Goal: Check status: Check status

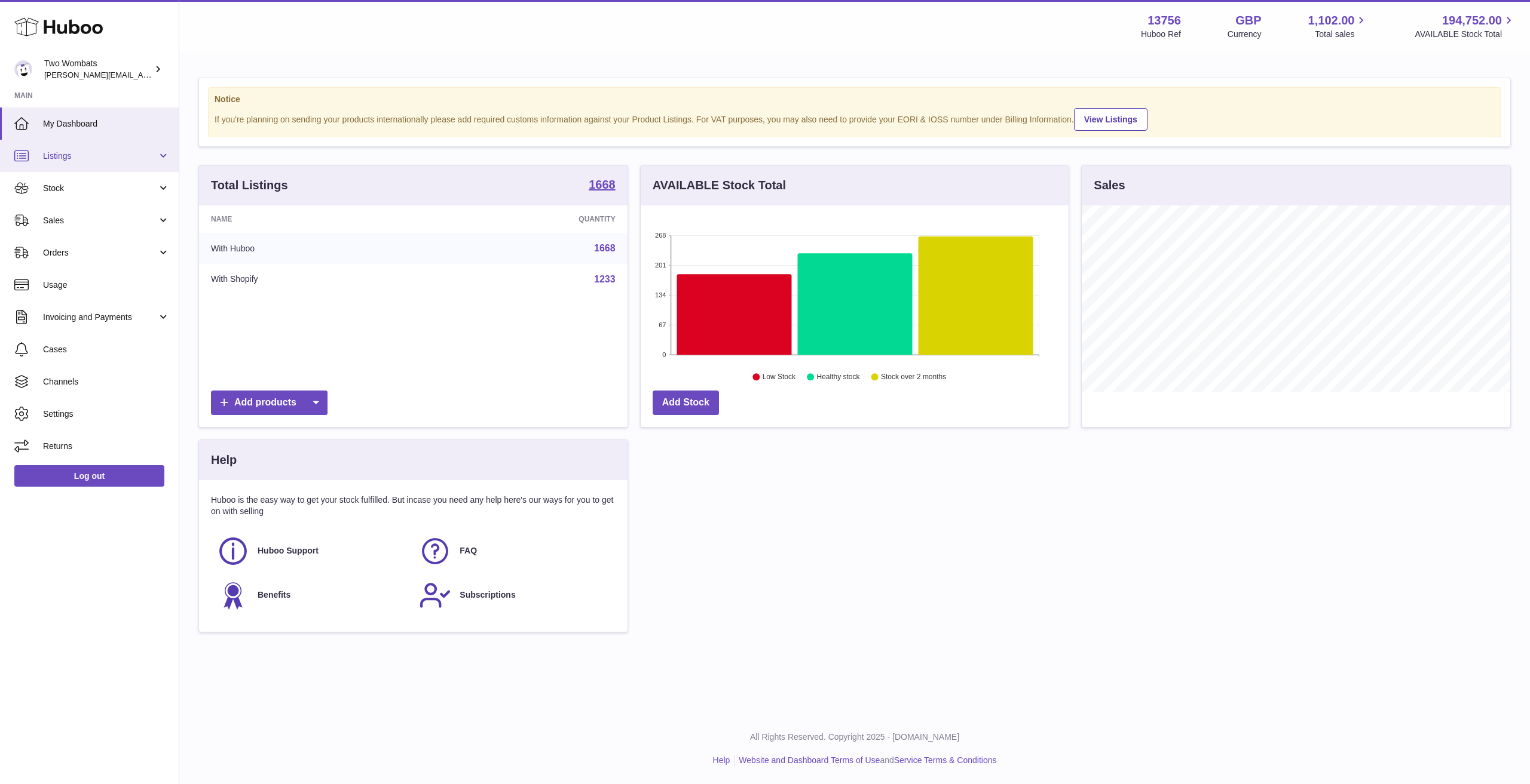
scroll to position [186, 428]
click at [87, 150] on span "Listings" at bounding box center [100, 156] width 114 height 12
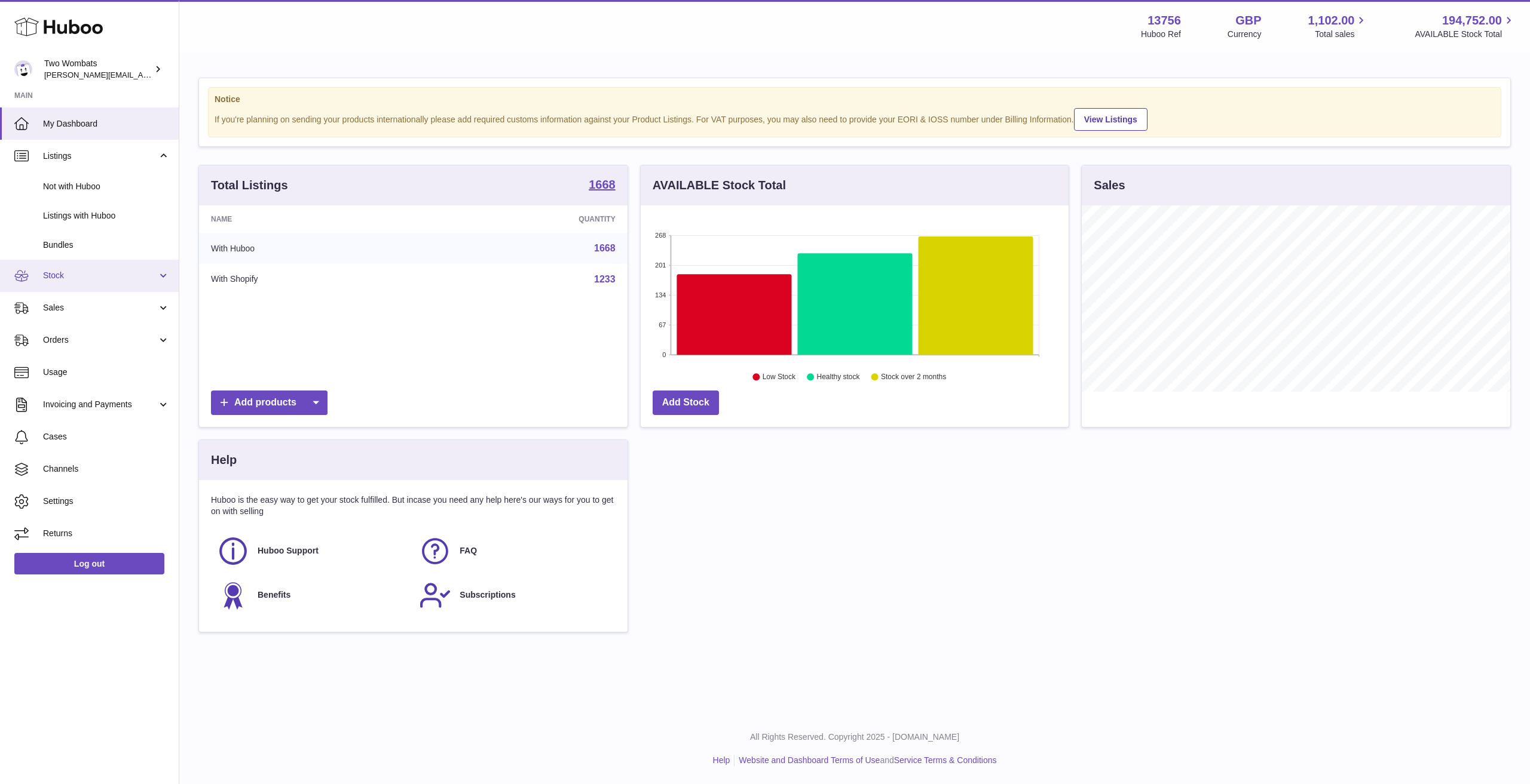
click at [80, 268] on link "Stock" at bounding box center [89, 276] width 179 height 32
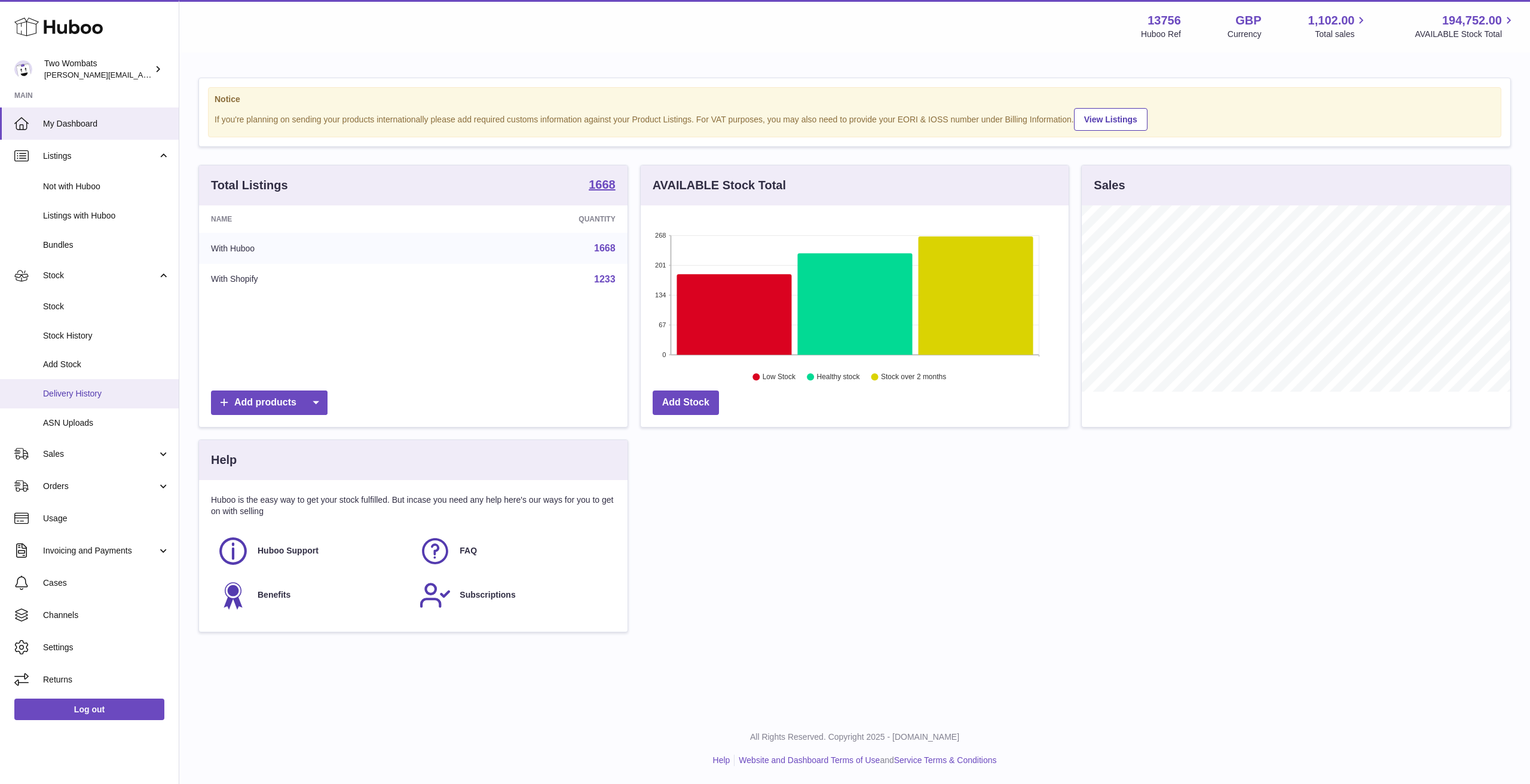
click at [95, 385] on link "Delivery History" at bounding box center [89, 394] width 179 height 29
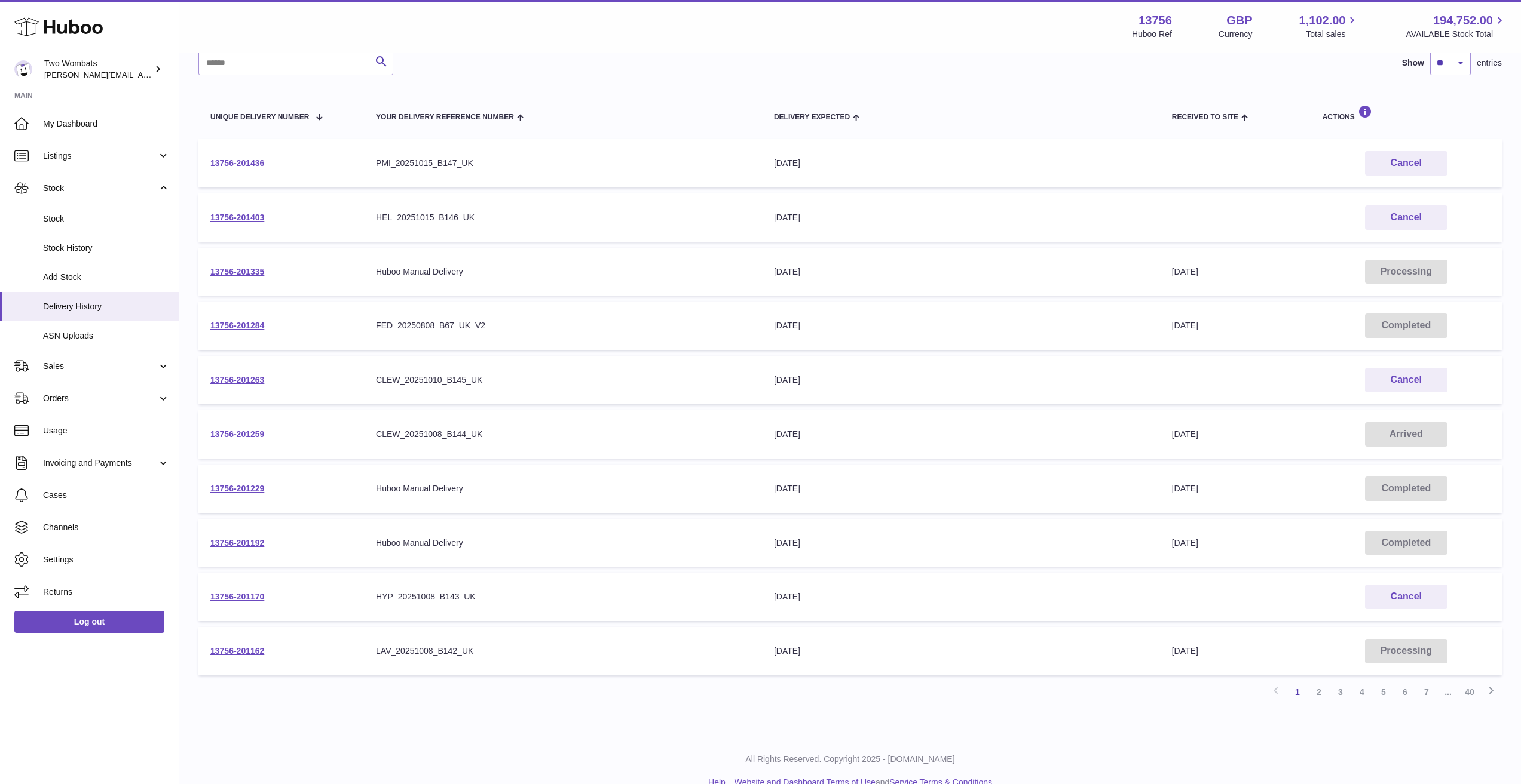
scroll to position [119, 0]
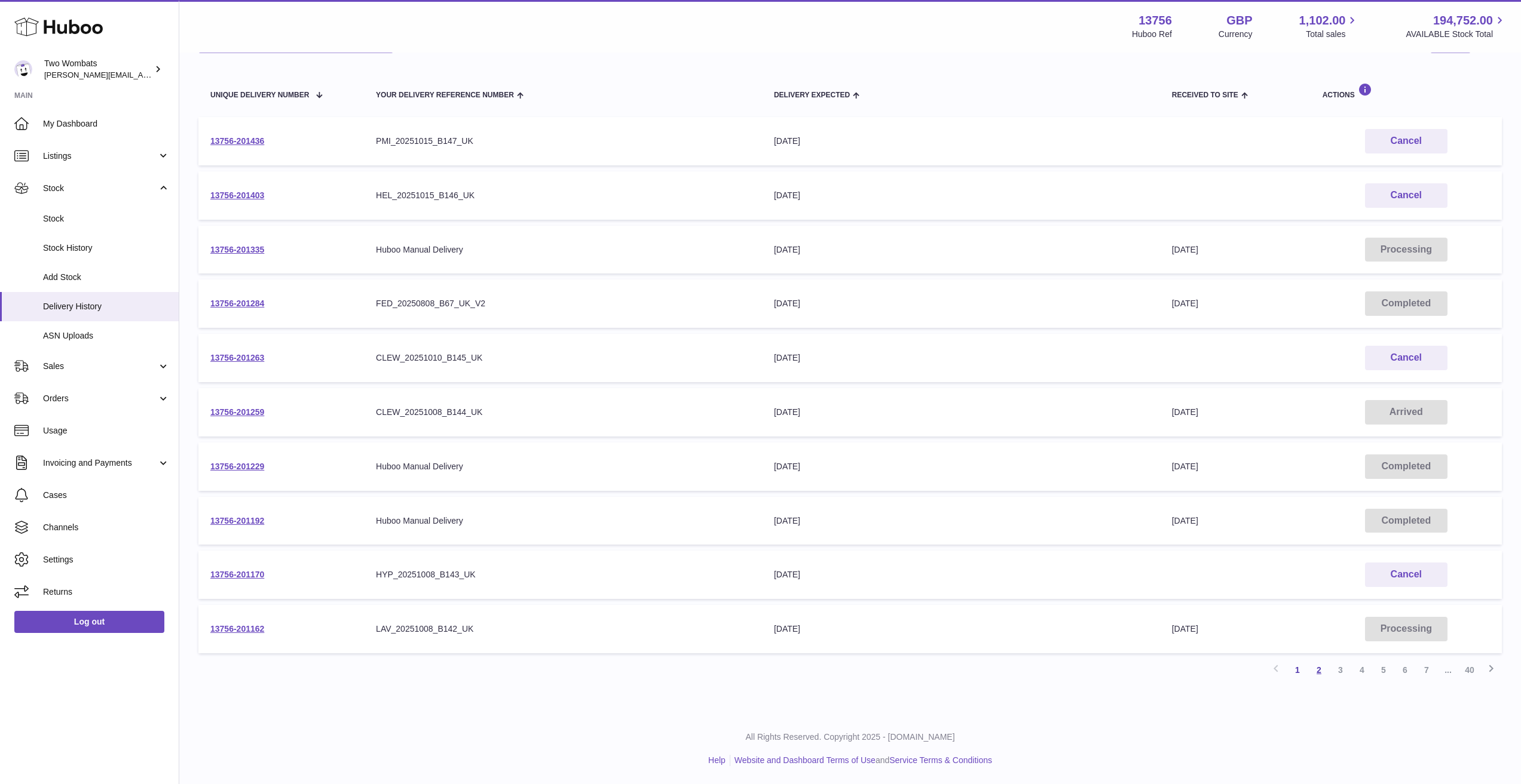
click at [1312, 667] on link "2" at bounding box center [1319, 670] width 22 height 22
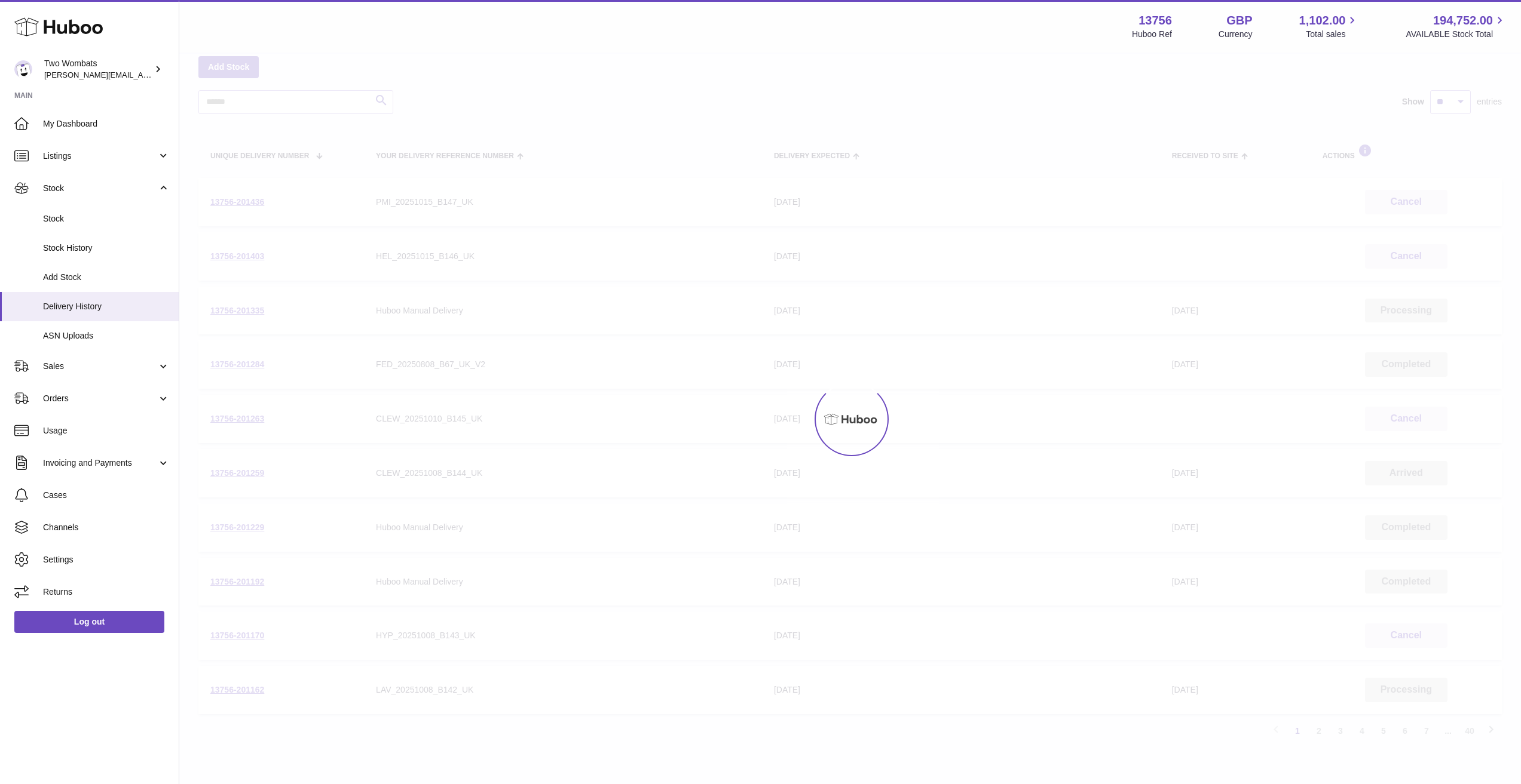
scroll to position [54, 0]
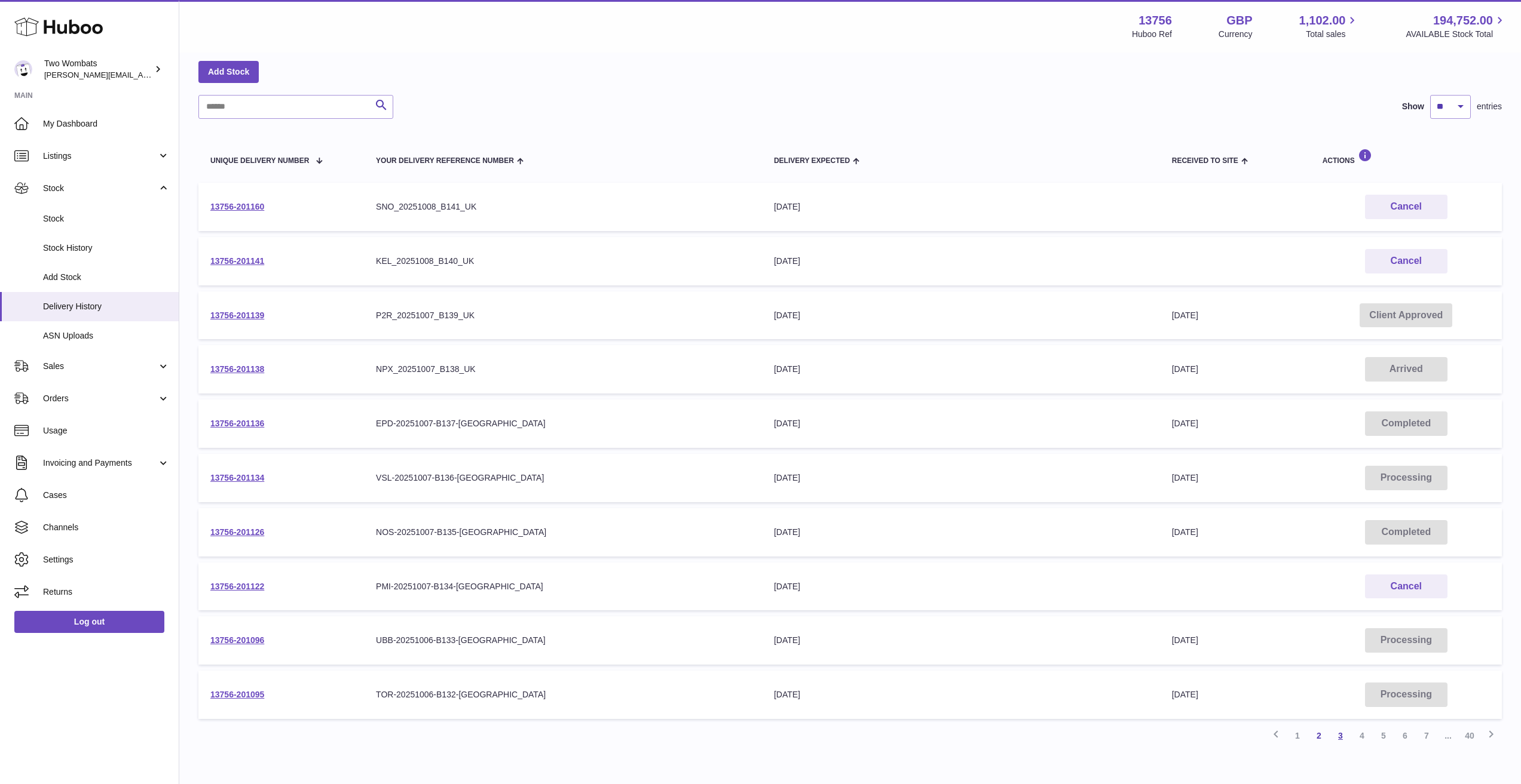
click at [1339, 735] on link "3" at bounding box center [1341, 736] width 22 height 22
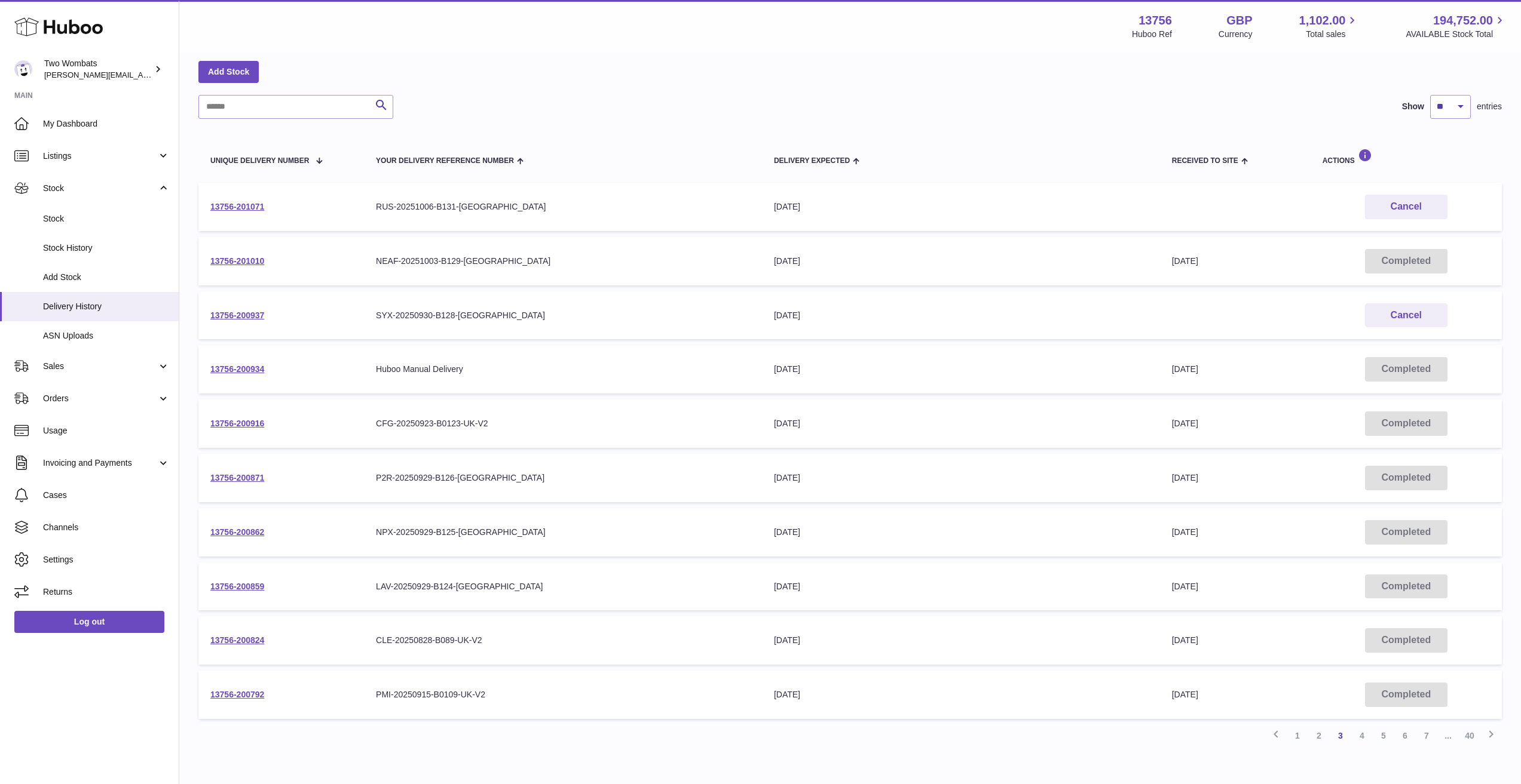
click at [361, 218] on td "13756-201071" at bounding box center [281, 206] width 166 height 49
click at [226, 198] on td "13756-201071" at bounding box center [281, 206] width 166 height 49
click at [257, 214] on td "13756-201071" at bounding box center [281, 206] width 166 height 49
click at [254, 206] on link "13756-201071" at bounding box center [237, 206] width 54 height 9
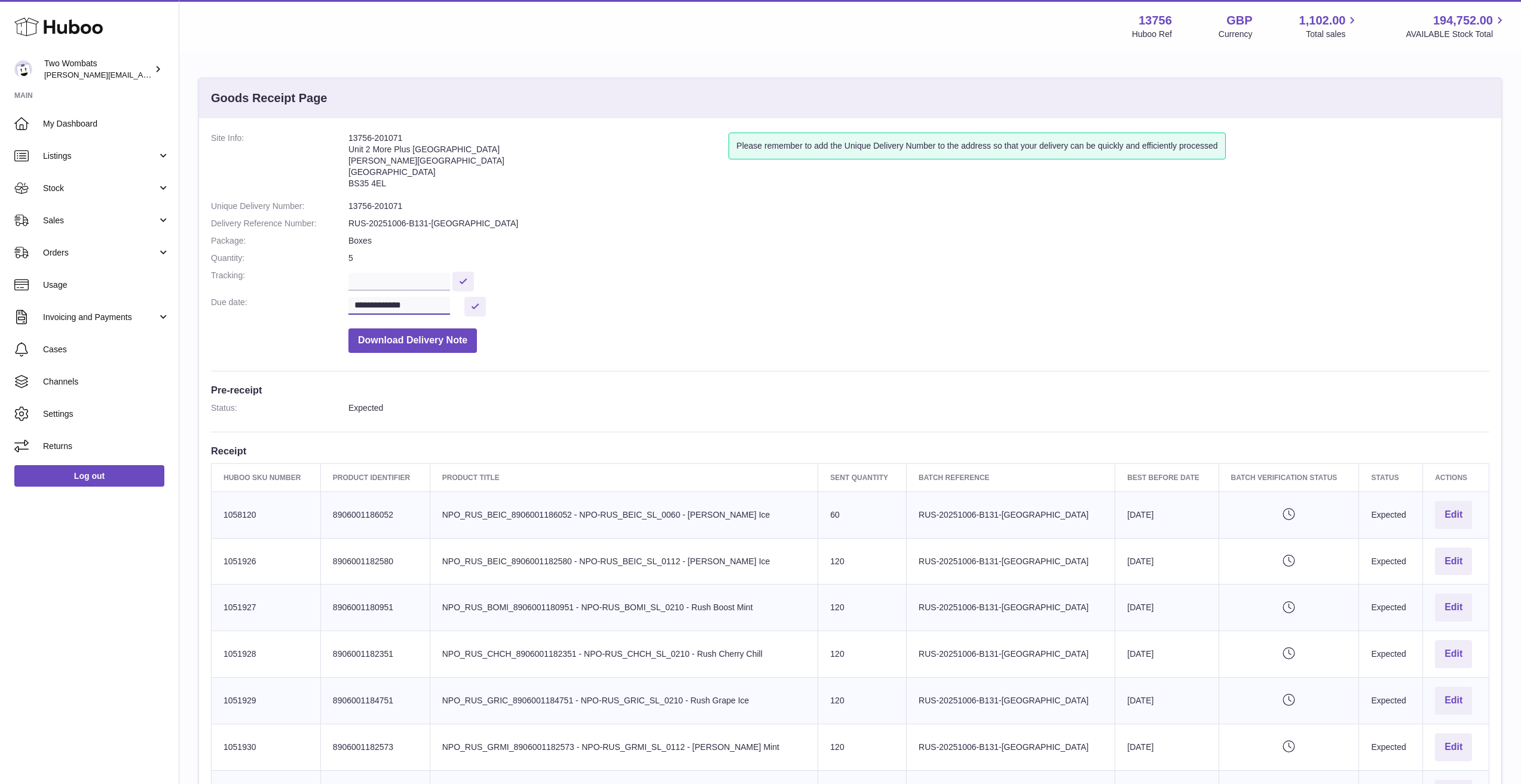
drag, startPoint x: 444, startPoint y: 310, endPoint x: 358, endPoint y: 164, distance: 169.4
click at [358, 171] on dl "**********" at bounding box center [850, 246] width 1278 height 226
click at [358, 164] on address "13756-201071 Unit 2 More Plus Central Park Hudson Ave Severn Beach BS35 4EL" at bounding box center [538, 163] width 380 height 62
drag, startPoint x: 334, startPoint y: 199, endPoint x: 539, endPoint y: 276, distance: 219.0
click at [532, 275] on dl "**********" at bounding box center [850, 246] width 1278 height 226
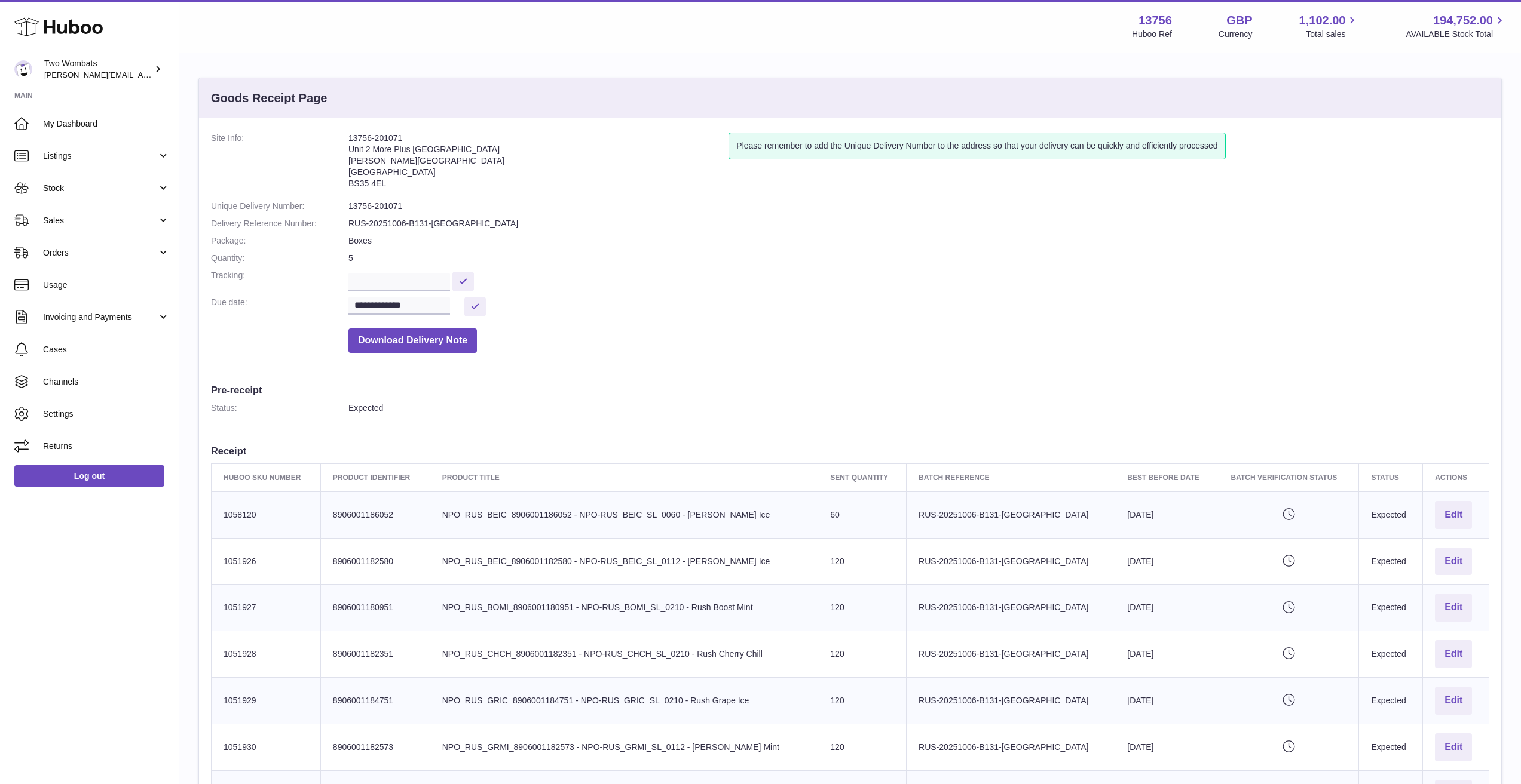
click at [969, 361] on div "**********" at bounding box center [850, 664] width 1302 height 1091
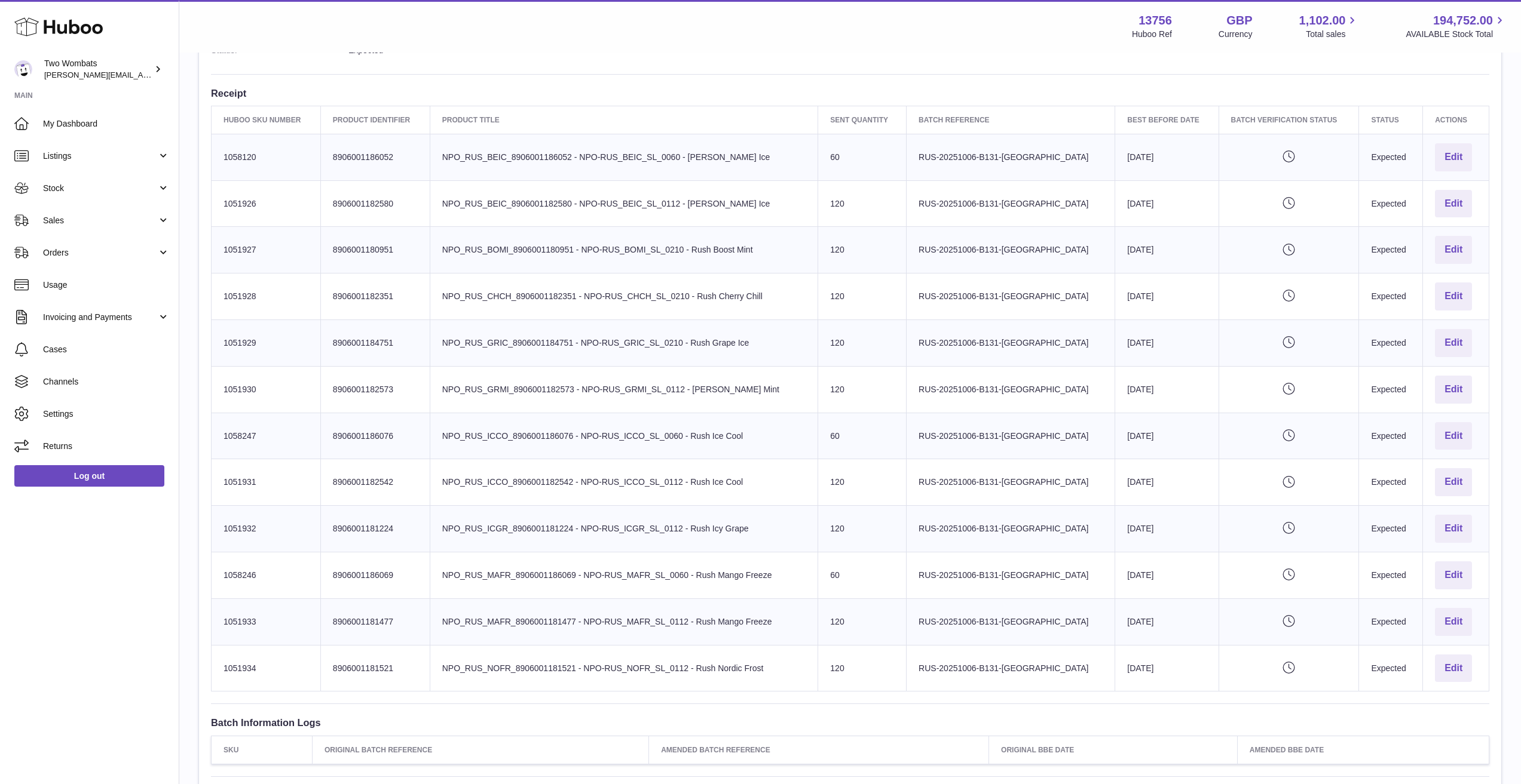
scroll to position [358, 0]
drag, startPoint x: 909, startPoint y: 679, endPoint x: 480, endPoint y: 126, distance: 699.9
click at [480, 126] on table "Huboo SKU Number Product Identifier Product title Sent Quantity Batch Reference…" at bounding box center [850, 399] width 1278 height 587
click at [468, 163] on td "Product title NPO_RUS_BEIC_8906001186052 - NPO-RUS_BEIC_SL_0060 - Rush Berry Ice" at bounding box center [624, 156] width 388 height 47
drag, startPoint x: 468, startPoint y: 163, endPoint x: 1023, endPoint y: 608, distance: 711.4
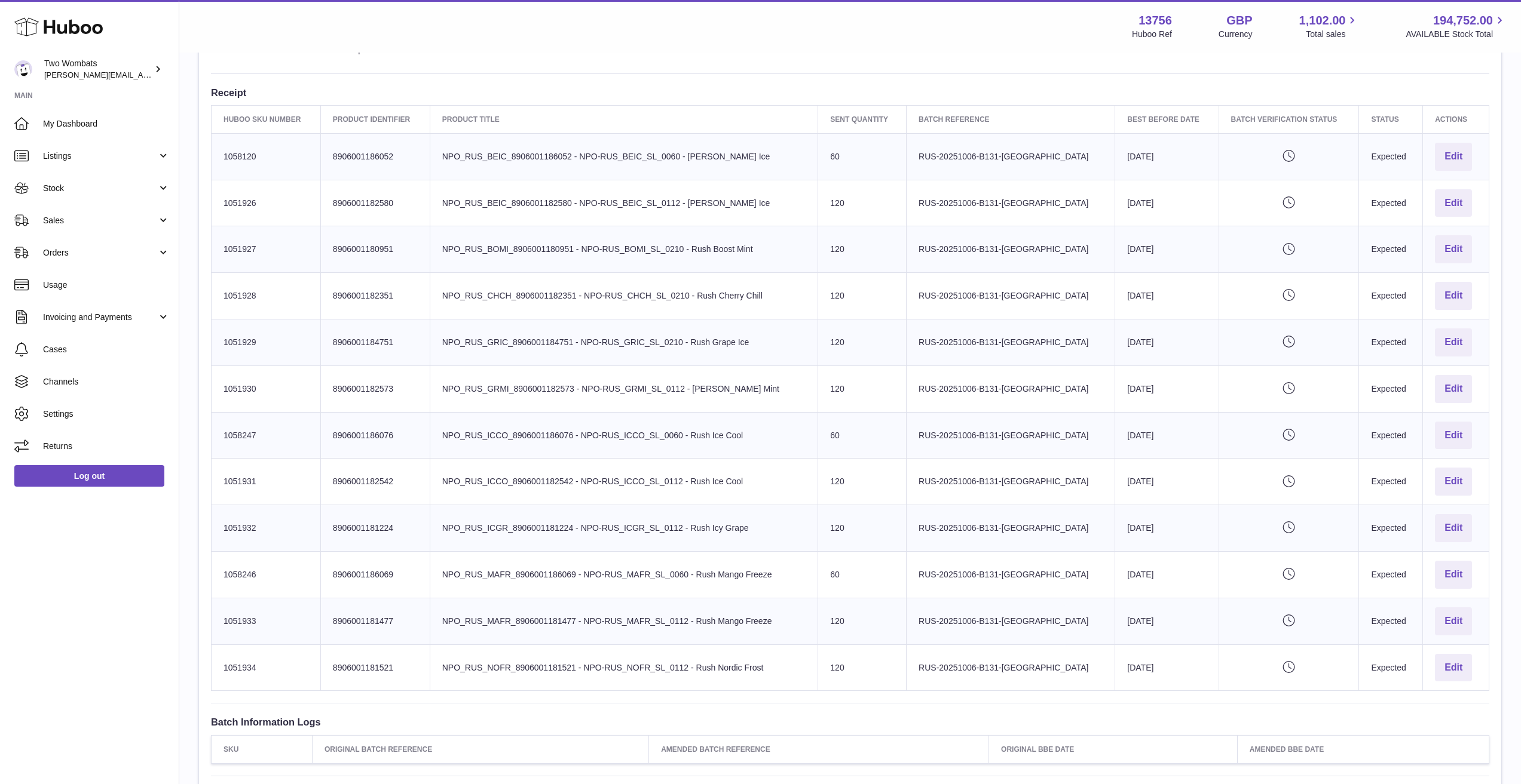
click at [992, 605] on tbody "Huboo SKU Number 1058120 Client Identifier 8906001186052 Product title NPO_RUS_…" at bounding box center [851, 412] width 1278 height 558
click at [1029, 610] on td "Batch Reference RUS-20251006-B131-UK" at bounding box center [1011, 621] width 209 height 47
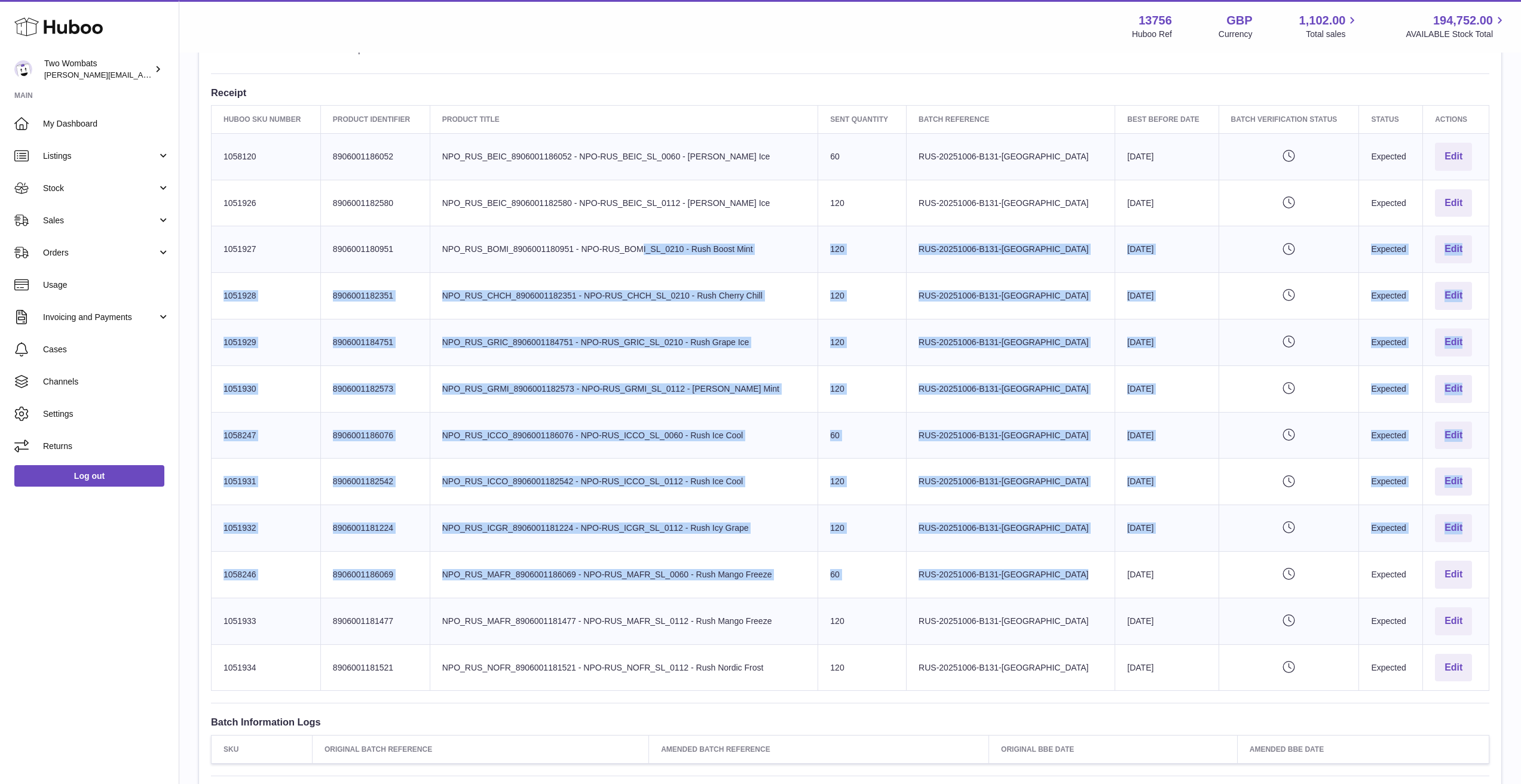
drag, startPoint x: 984, startPoint y: 581, endPoint x: 538, endPoint y: 230, distance: 567.6
click at [538, 230] on tbody "Huboo SKU Number 1058120 Client Identifier 8906001186052 Product title NPO_RUS_…" at bounding box center [851, 412] width 1278 height 558
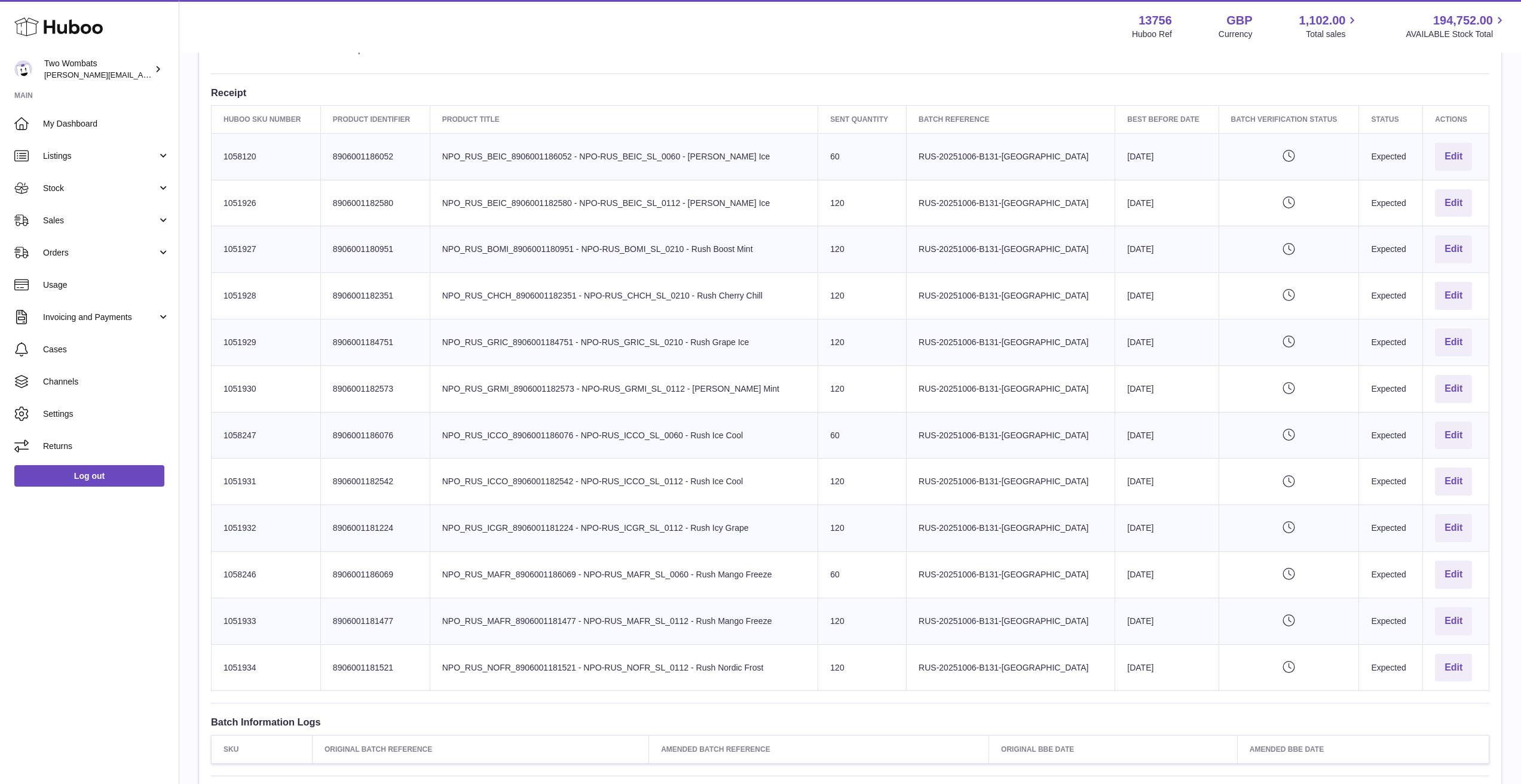
click at [536, 230] on td "Product title NPO_RUS_BOMI_8906001180951 - NPO-RUS_BOMI_SL_0210 - Rush Boost Mi…" at bounding box center [624, 250] width 388 height 47
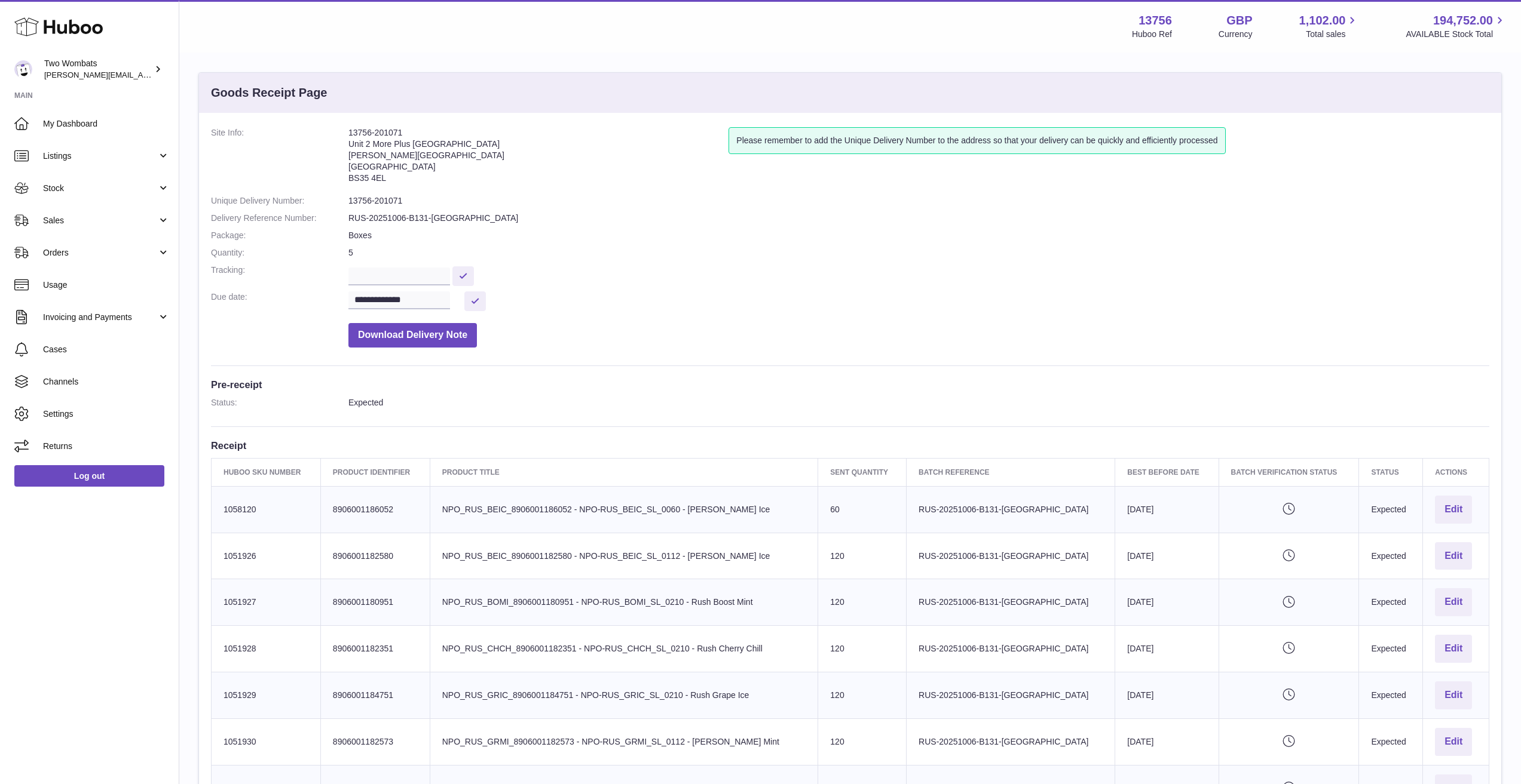
scroll to position [0, 0]
